Goal: Task Accomplishment & Management: Understand process/instructions

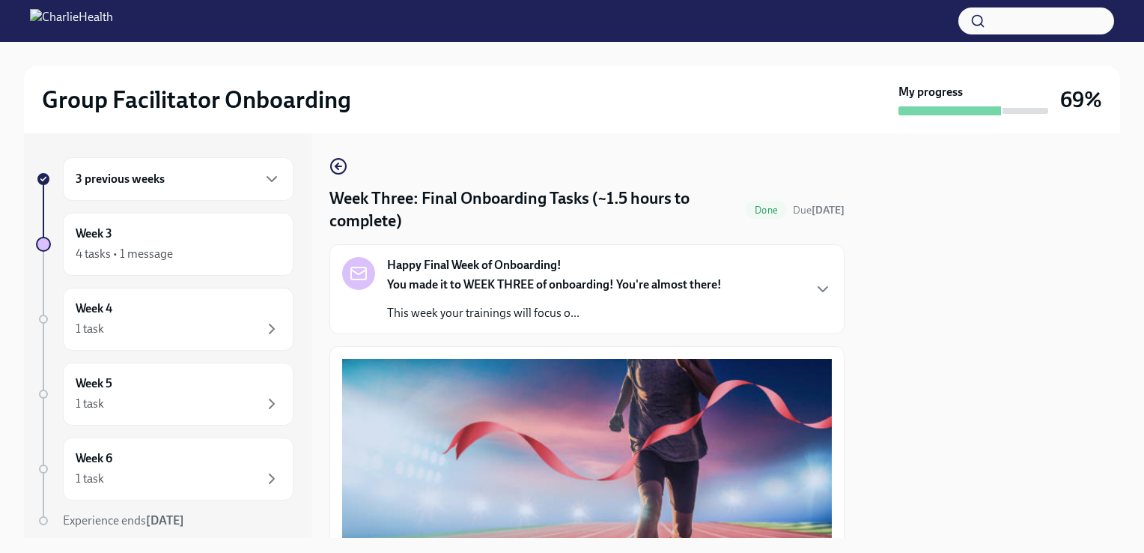
scroll to position [1303, 0]
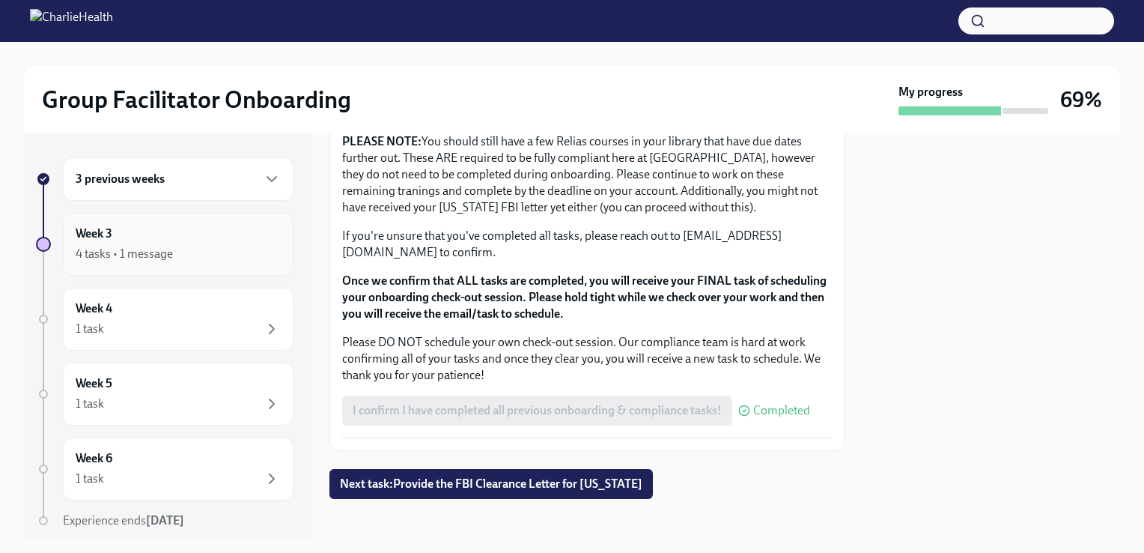
click at [167, 223] on div "Week 3 4 tasks • 1 message" at bounding box center [178, 244] width 231 height 63
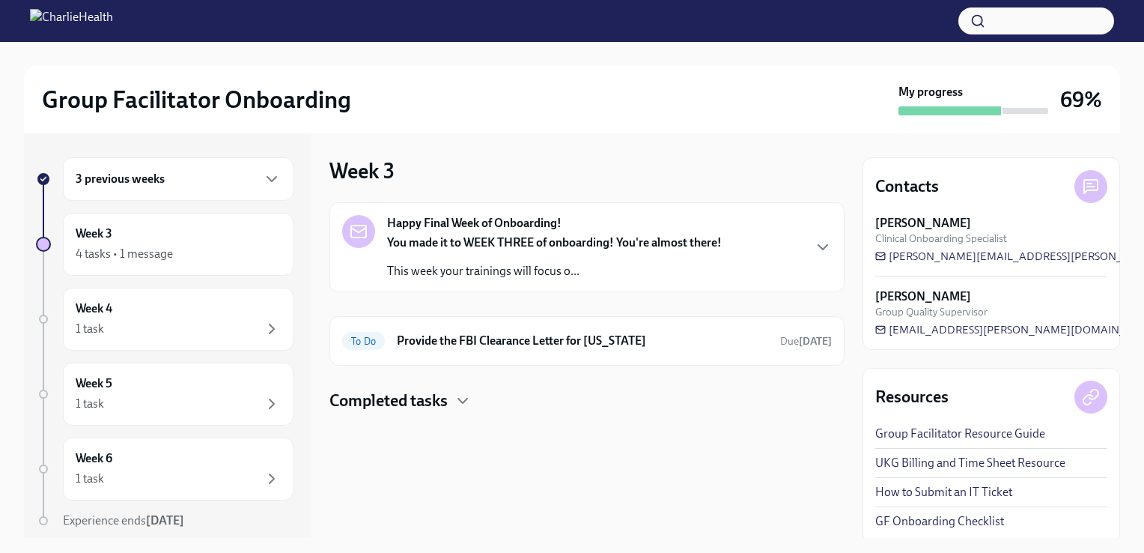
click at [470, 237] on strong "You made it to WEEK THREE of onboarding! You're almost there!" at bounding box center [554, 242] width 335 height 14
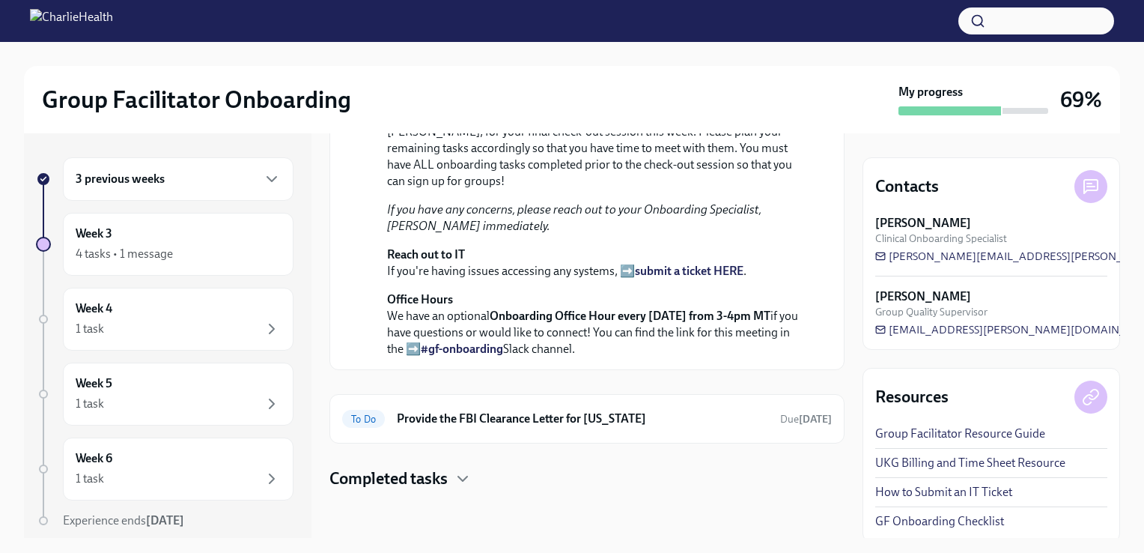
scroll to position [503, 0]
click at [451, 486] on div "Completed tasks" at bounding box center [587, 478] width 515 height 22
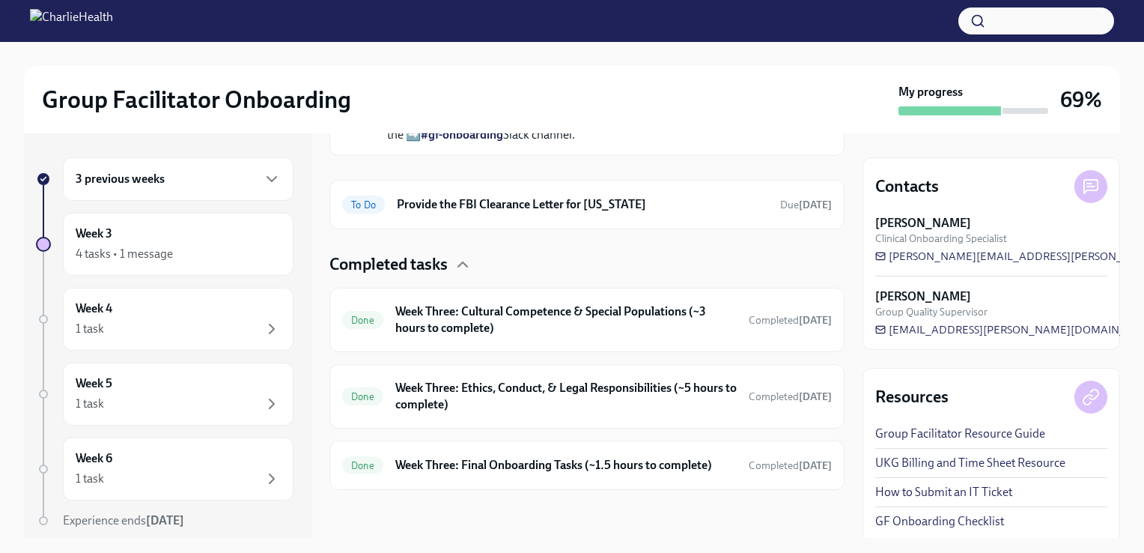
scroll to position [717, 0]
click at [499, 313] on h6 "Week Three: Cultural Competence & Special Populations (~3 hours to complete)" at bounding box center [566, 319] width 342 height 33
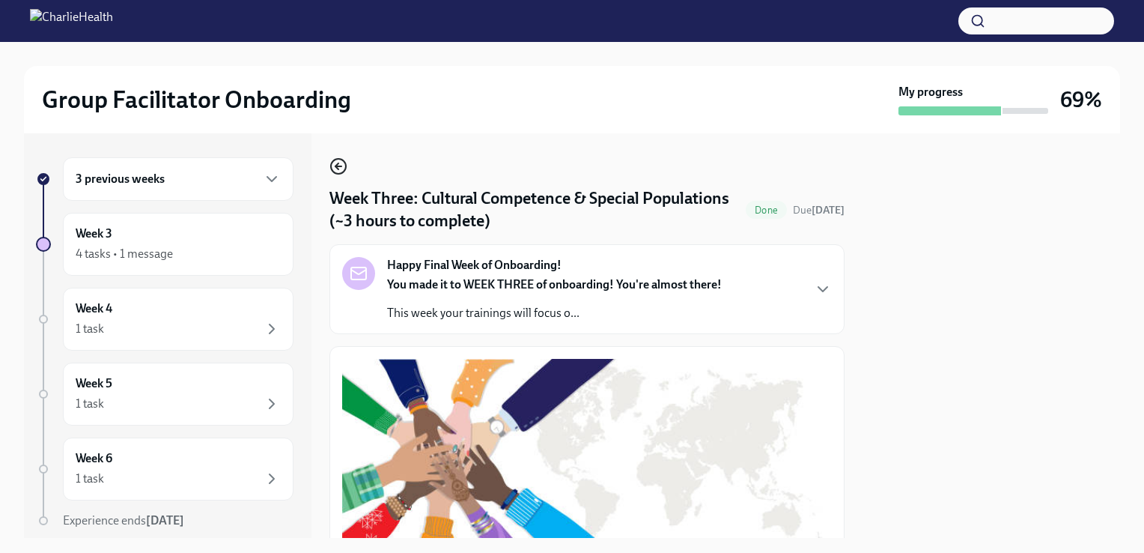
click at [340, 166] on icon "button" at bounding box center [339, 166] width 6 height 0
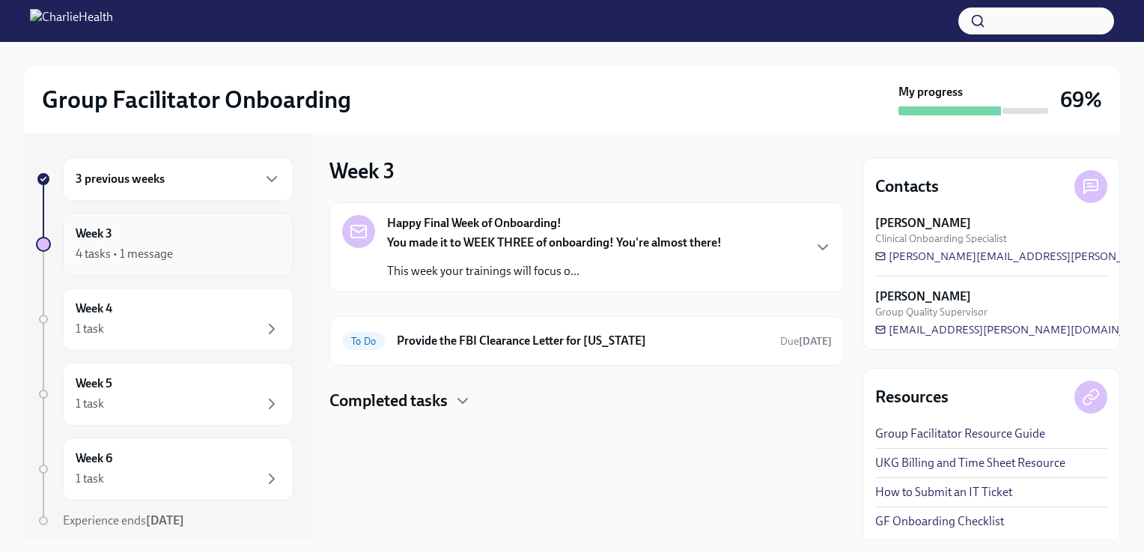
click at [102, 245] on div "4 tasks • 1 message" at bounding box center [178, 254] width 205 height 18
click at [345, 398] on h4 "Completed tasks" at bounding box center [389, 400] width 118 height 22
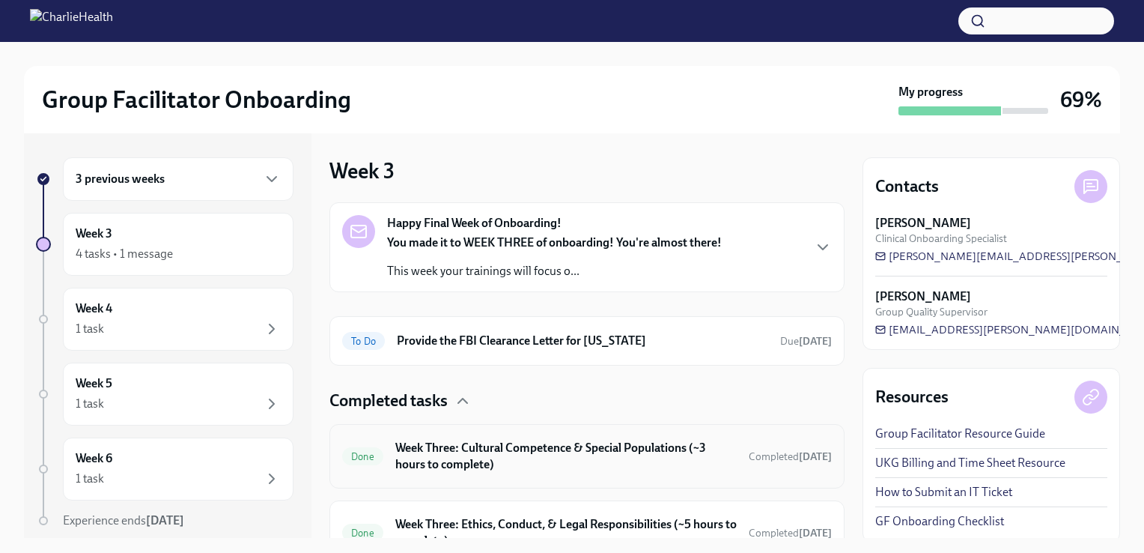
scroll to position [134, 0]
